Goal: Find specific page/section: Find specific page/section

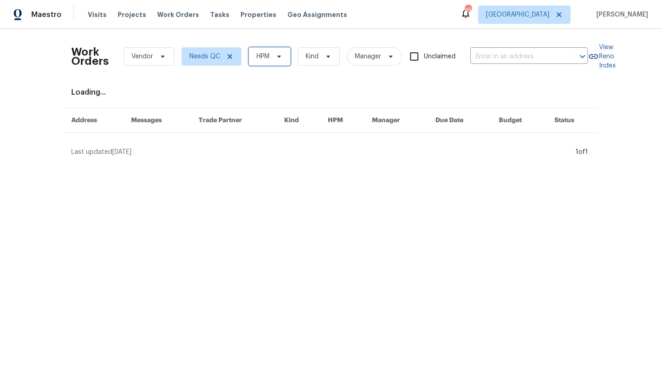
click at [263, 59] on span "HPM" at bounding box center [263, 56] width 13 height 9
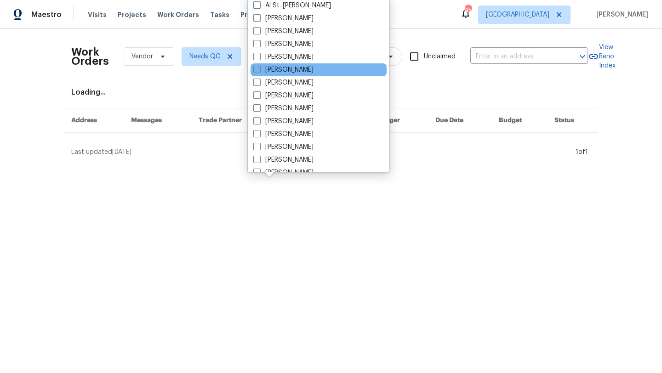
click at [269, 69] on label "[PERSON_NAME]" at bounding box center [283, 69] width 60 height 9
click at [259, 69] on input "[PERSON_NAME]" at bounding box center [256, 68] width 6 height 6
checkbox input "true"
